Goal: Task Accomplishment & Management: Use online tool/utility

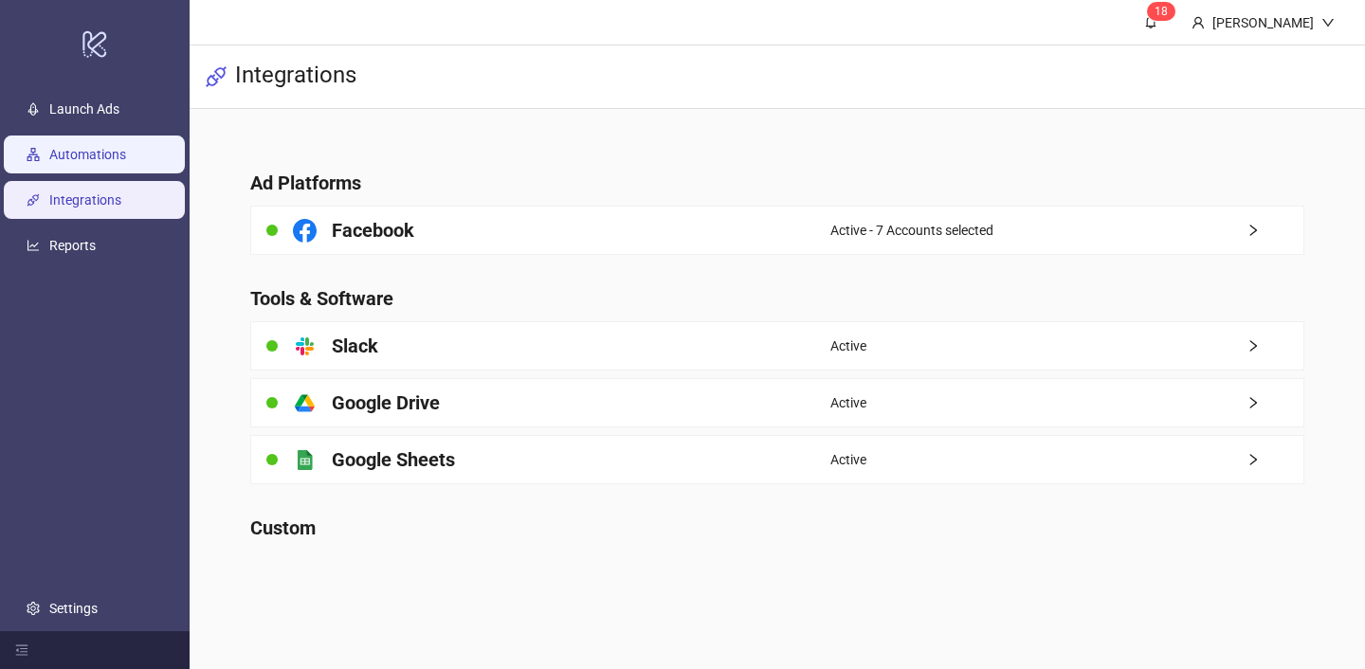
click at [106, 153] on link "Automations" at bounding box center [87, 154] width 77 height 15
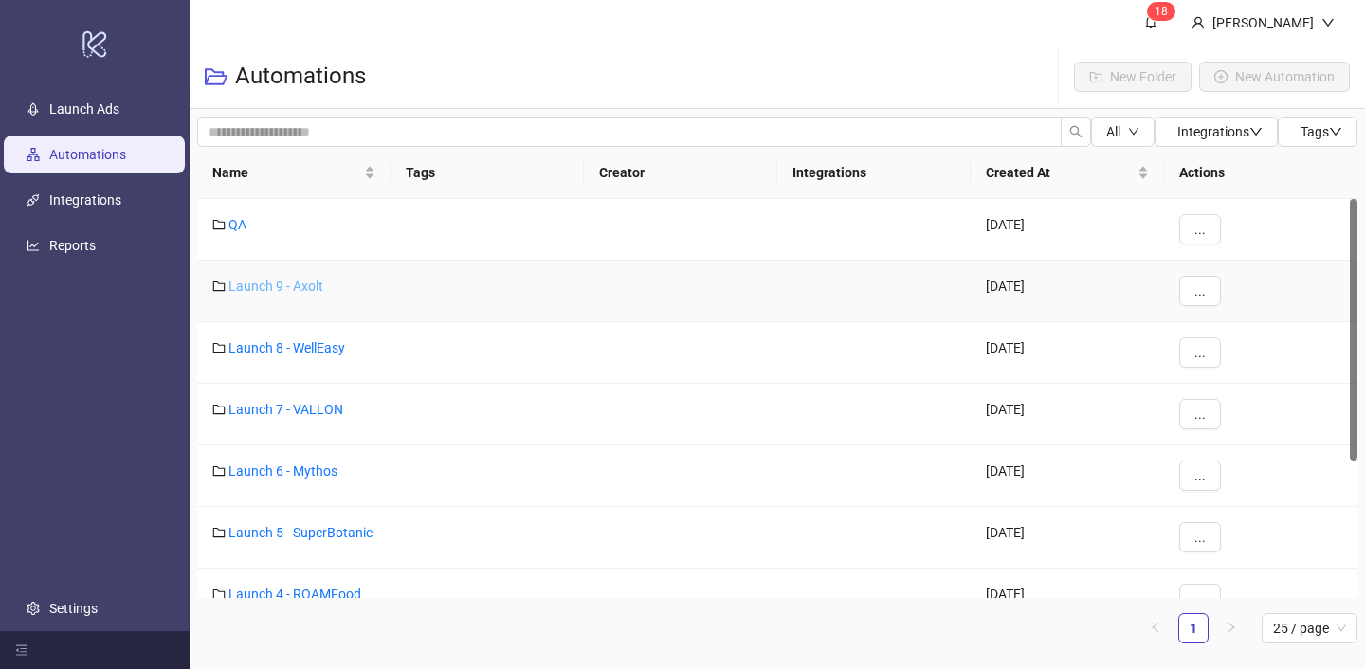
click at [300, 285] on link "Launch 9 - Axolt" at bounding box center [275, 286] width 95 height 15
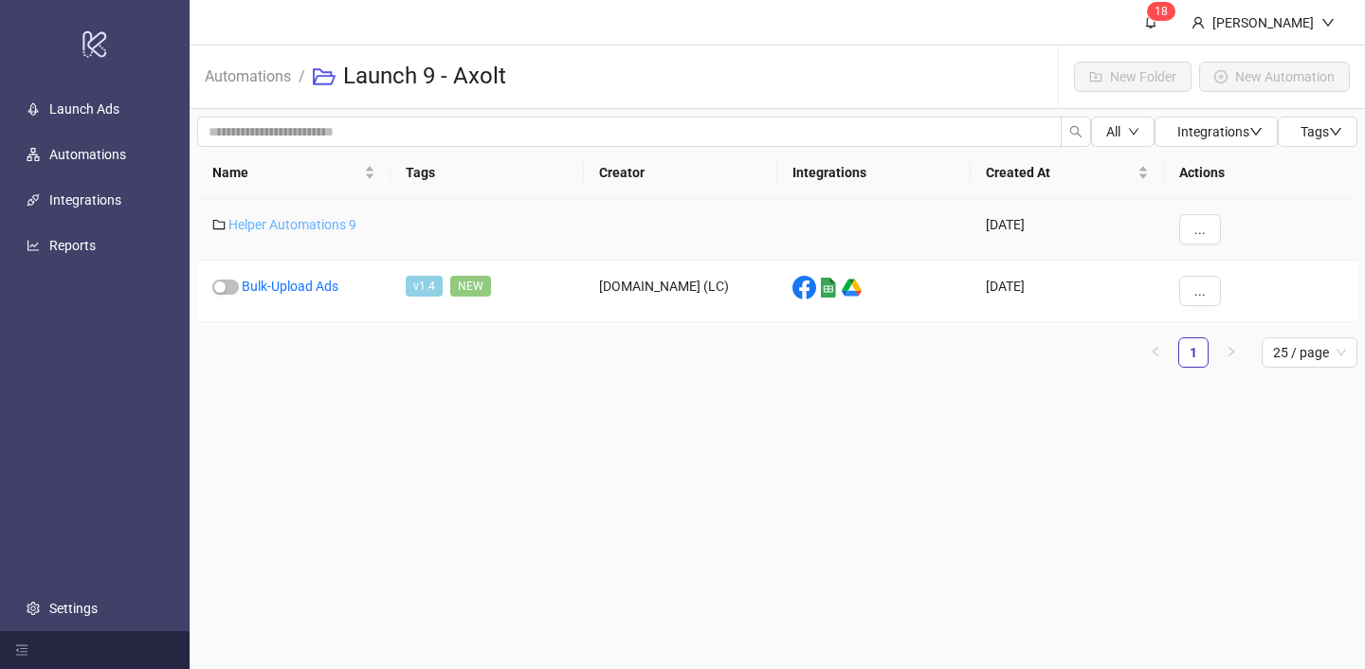
click at [350, 223] on link "Helper Automations 9" at bounding box center [292, 224] width 128 height 15
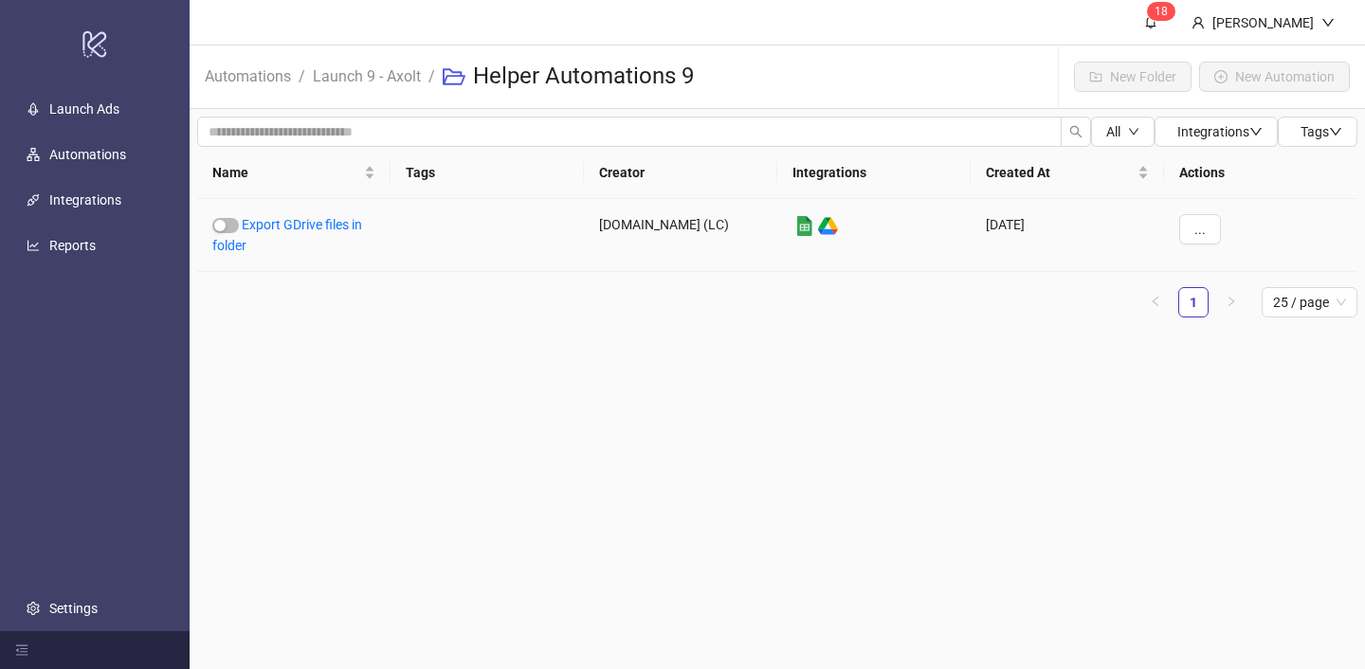
click at [350, 223] on link "Export GDrive files in folder" at bounding box center [287, 235] width 150 height 36
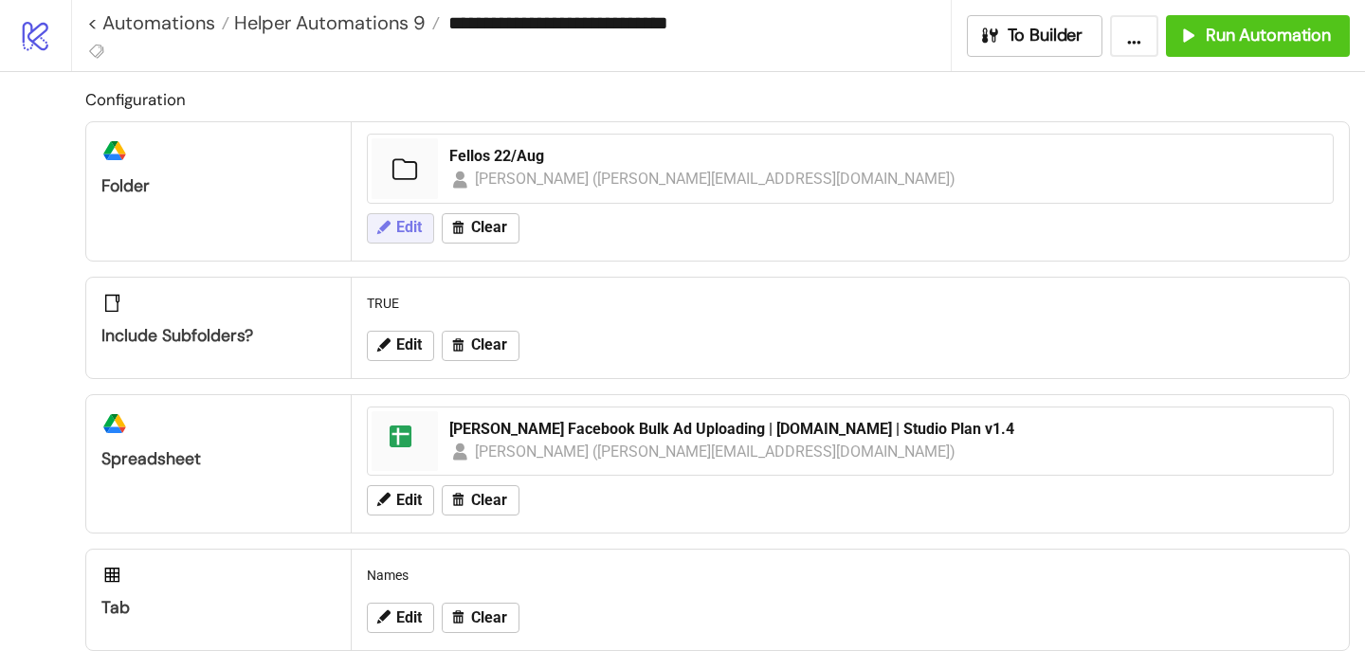
click at [404, 215] on button "Edit" at bounding box center [400, 228] width 67 height 30
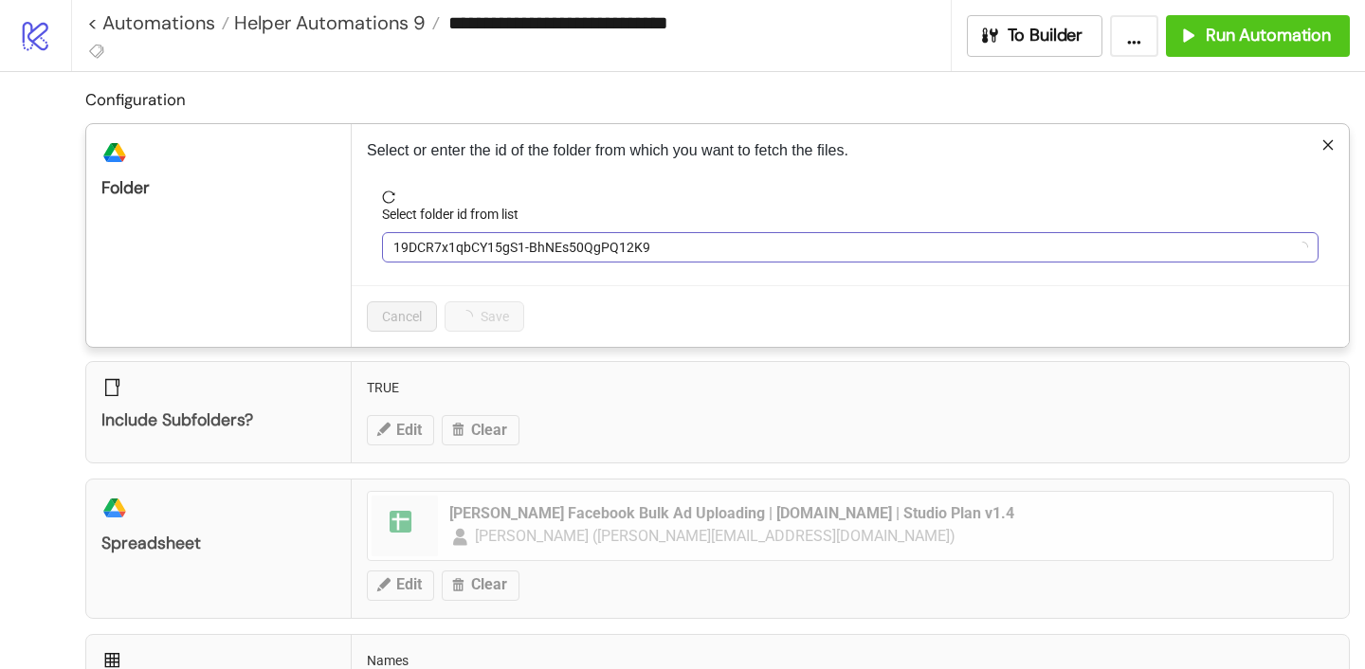
click at [510, 250] on span "19DCR7x1qbCY15gS1-BhNEs50QgPQ12K9" at bounding box center [850, 247] width 914 height 28
click at [509, 251] on span "Fellos 22/Aug" at bounding box center [850, 247] width 914 height 28
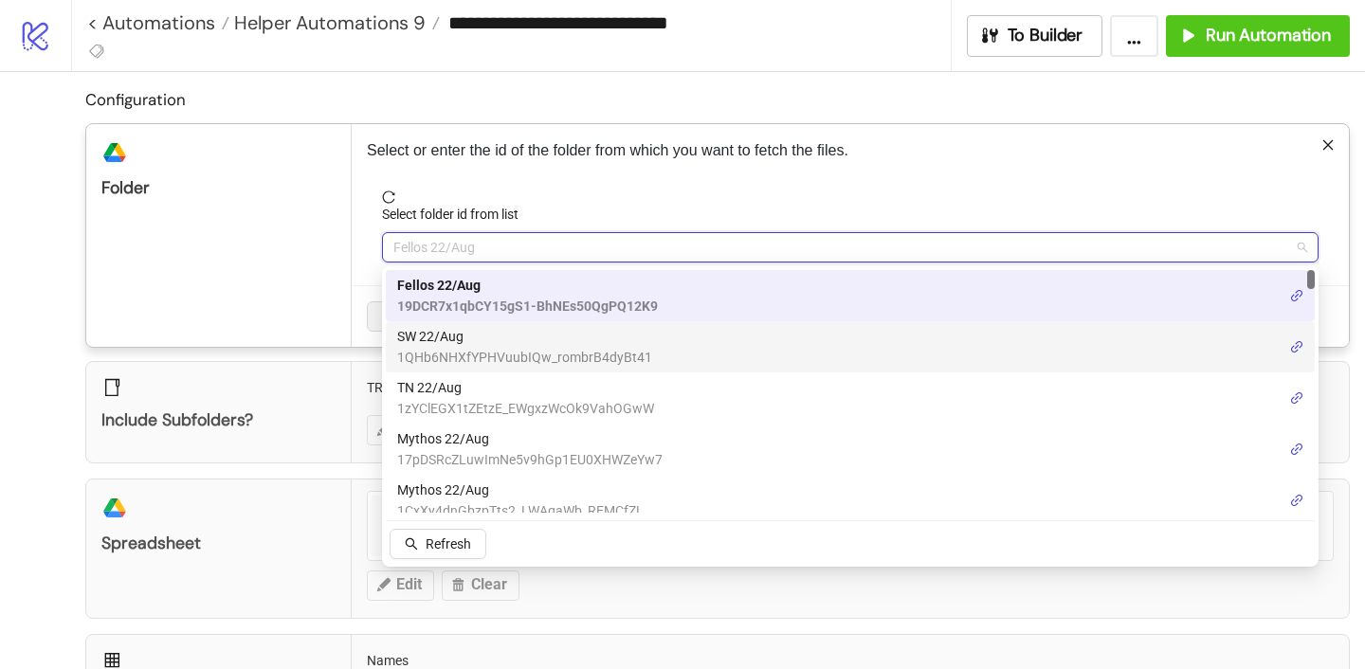
click at [452, 345] on span "SW 22/Aug" at bounding box center [524, 336] width 255 height 21
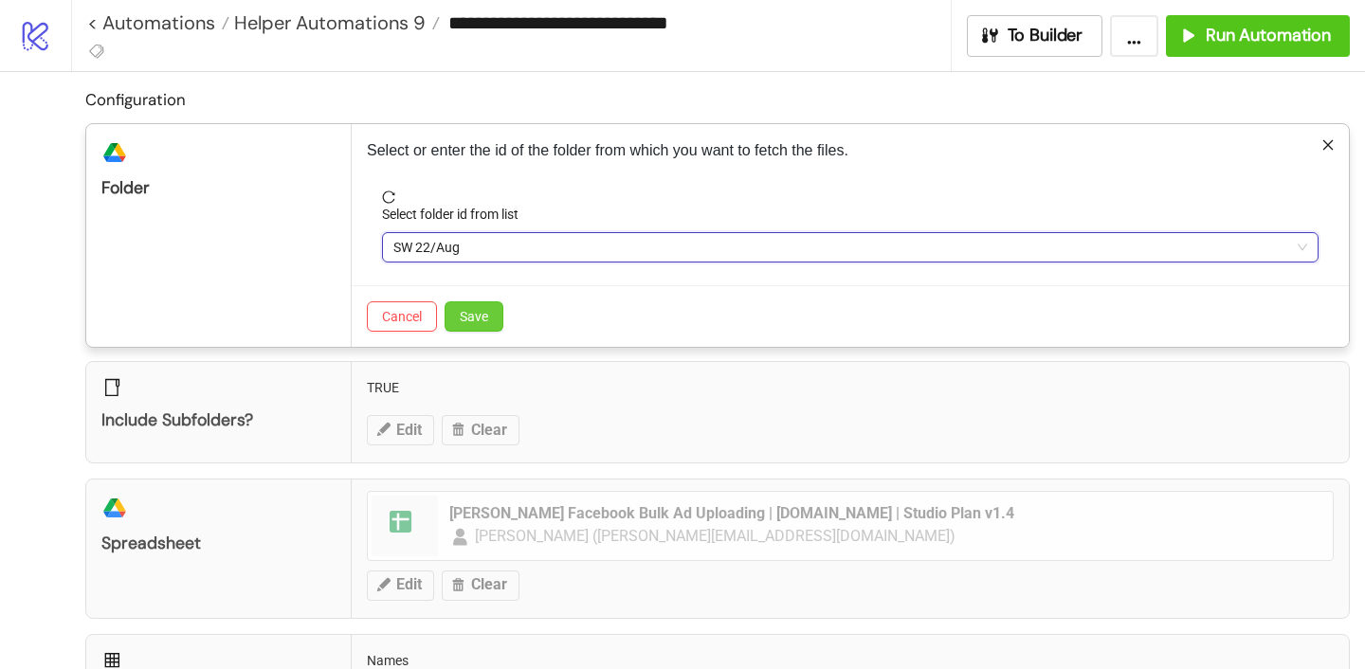
click at [471, 323] on span "Save" at bounding box center [474, 316] width 28 height 15
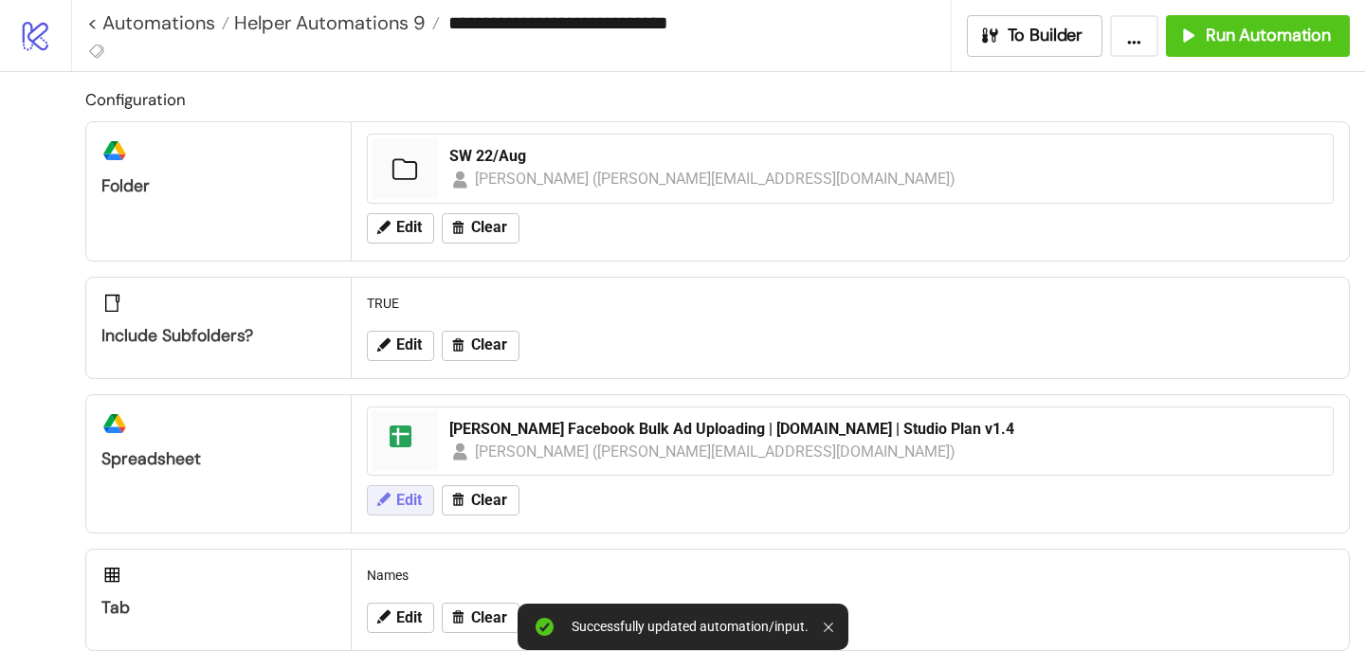
click at [403, 488] on button "Edit" at bounding box center [400, 500] width 67 height 30
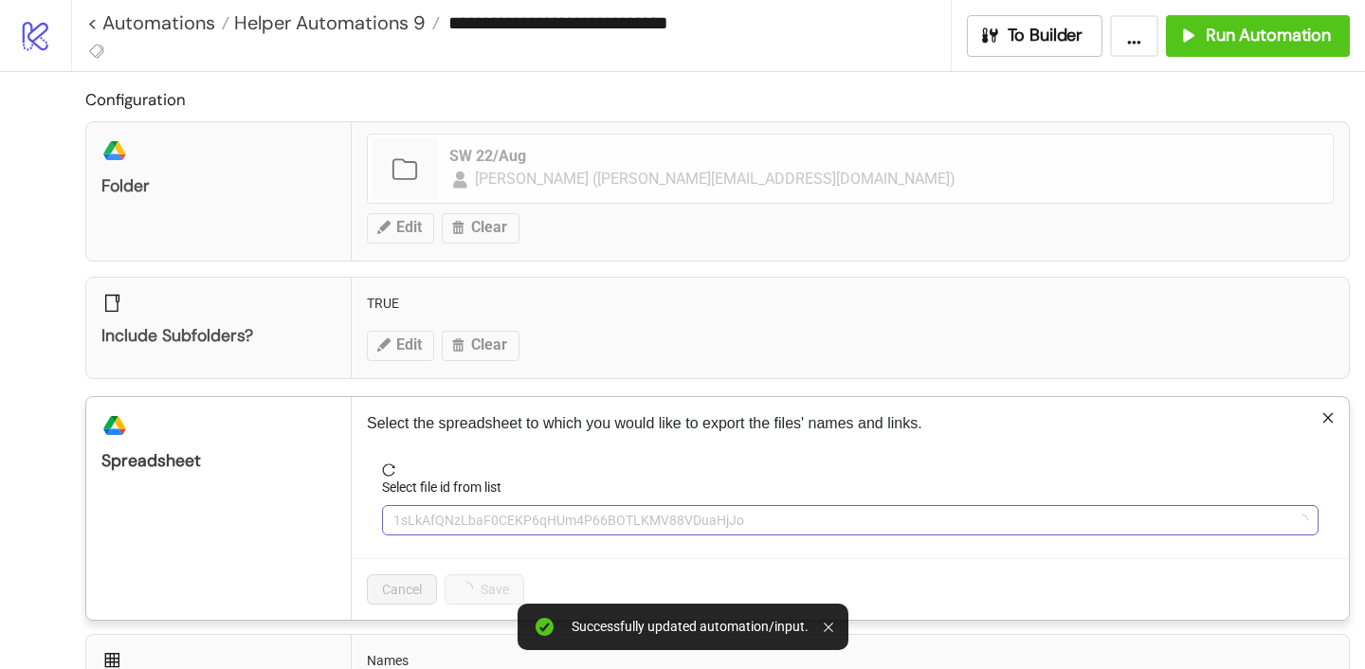
click at [515, 506] on span "1sLkAfQNzLbaF0CEKP6qHUm4P66BOTLKMV88VDuaHjJo" at bounding box center [850, 520] width 914 height 28
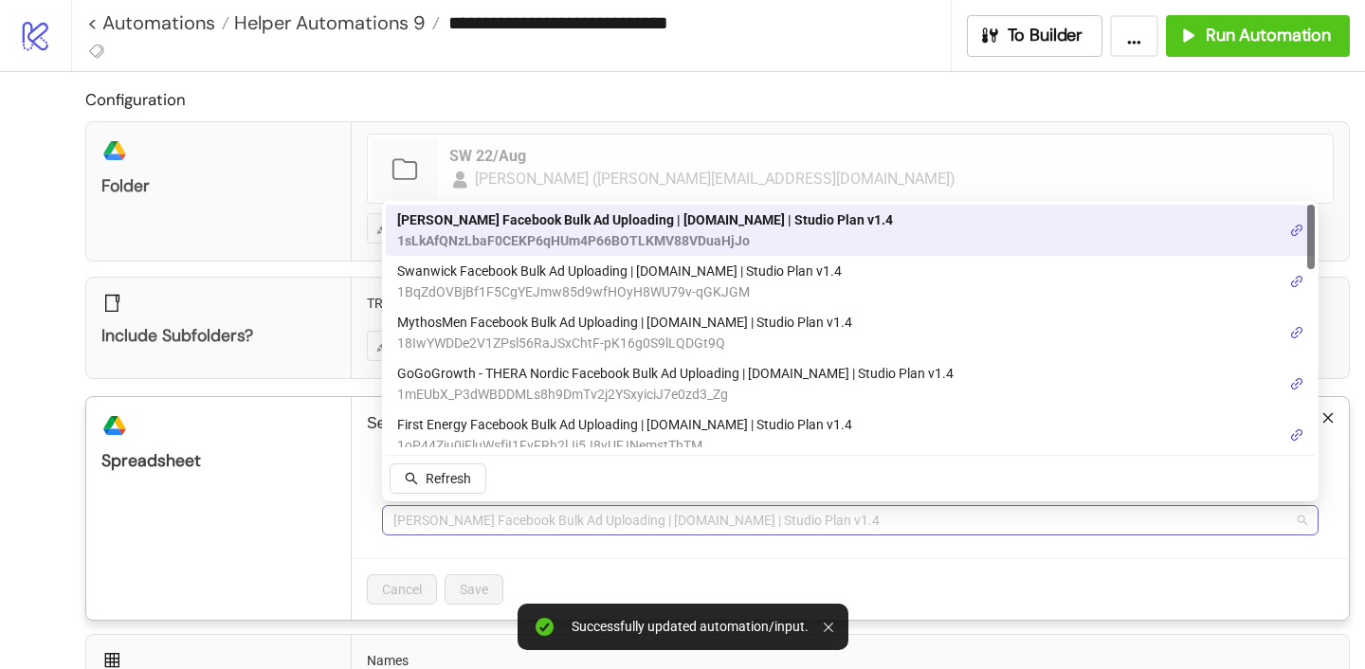
click at [502, 530] on span "[PERSON_NAME] Facebook Bulk Ad Uploading | [DOMAIN_NAME] | Studio Plan v1.4" at bounding box center [850, 520] width 914 height 28
type input "***"
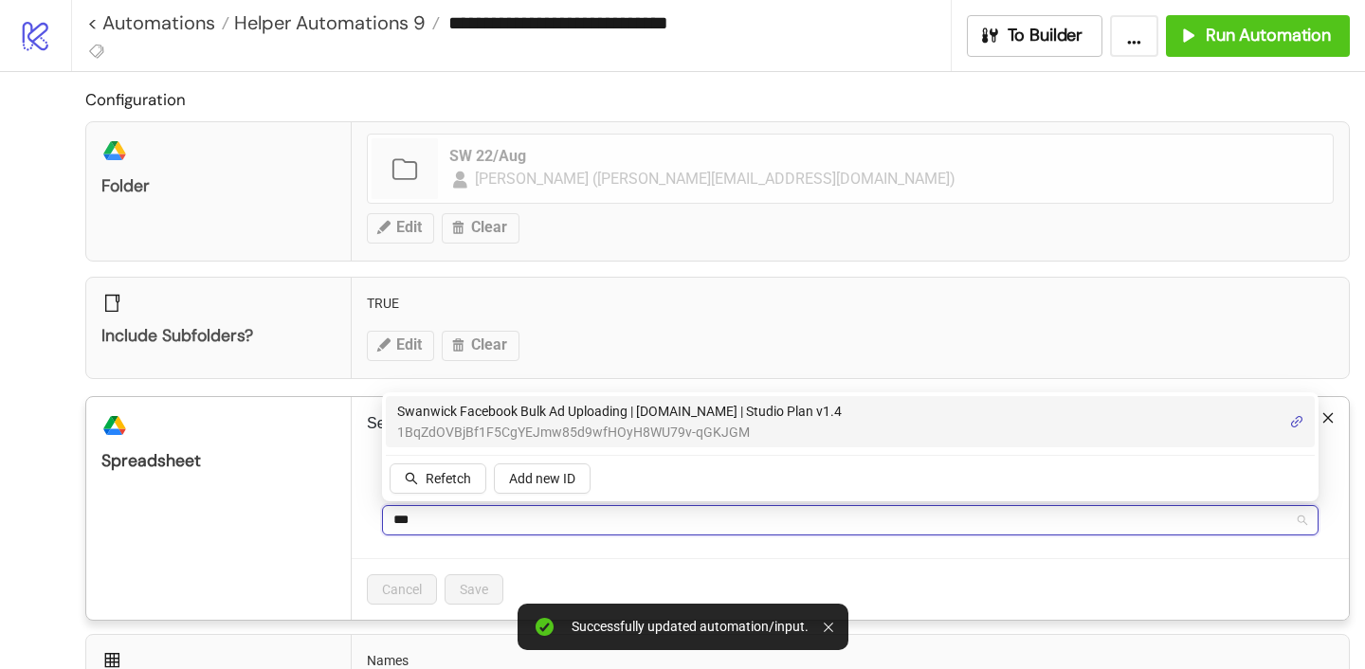
click at [454, 417] on span "Swanwick Facebook Bulk Ad Uploading | [DOMAIN_NAME] | Studio Plan v1.4" at bounding box center [619, 411] width 445 height 21
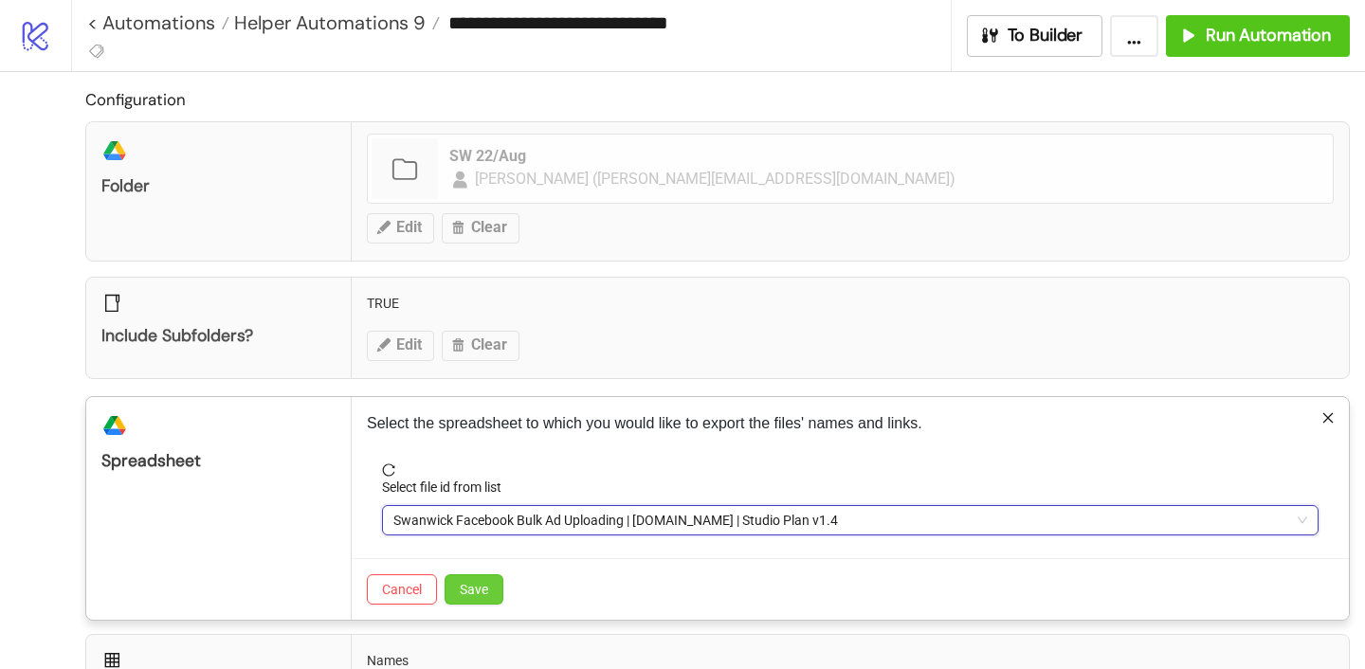
click at [475, 586] on span "Save" at bounding box center [474, 589] width 28 height 15
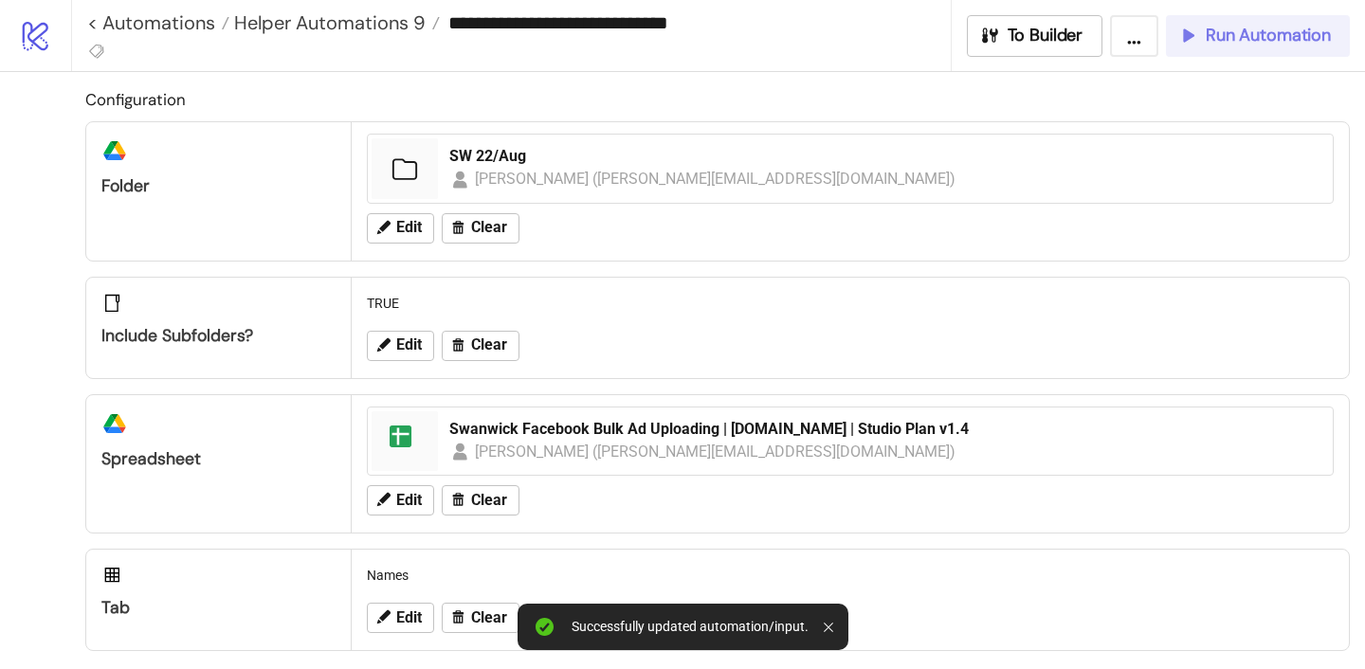
click at [1300, 42] on span "Run Automation" at bounding box center [1268, 36] width 125 height 22
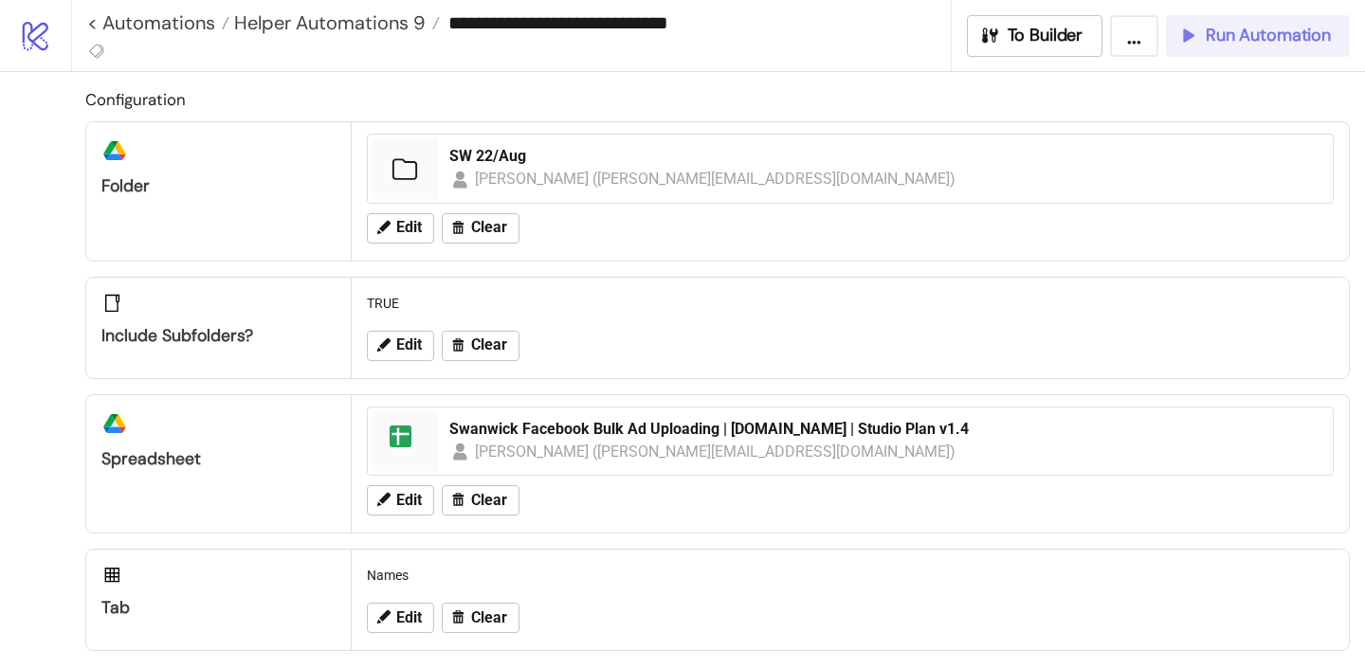
click at [1247, 34] on span "Run Automation" at bounding box center [1268, 36] width 125 height 22
